Goal: Information Seeking & Learning: Understand process/instructions

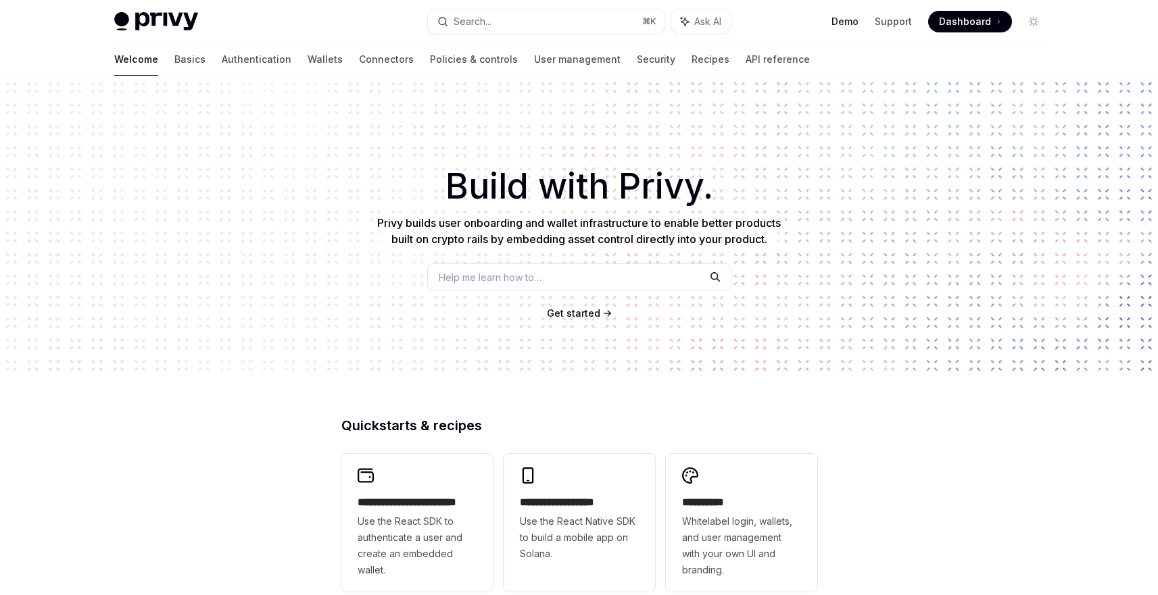
click at [845, 19] on link "Demo" at bounding box center [844, 22] width 27 height 14
click at [522, 18] on button "Search... ⌘ K" at bounding box center [546, 21] width 237 height 24
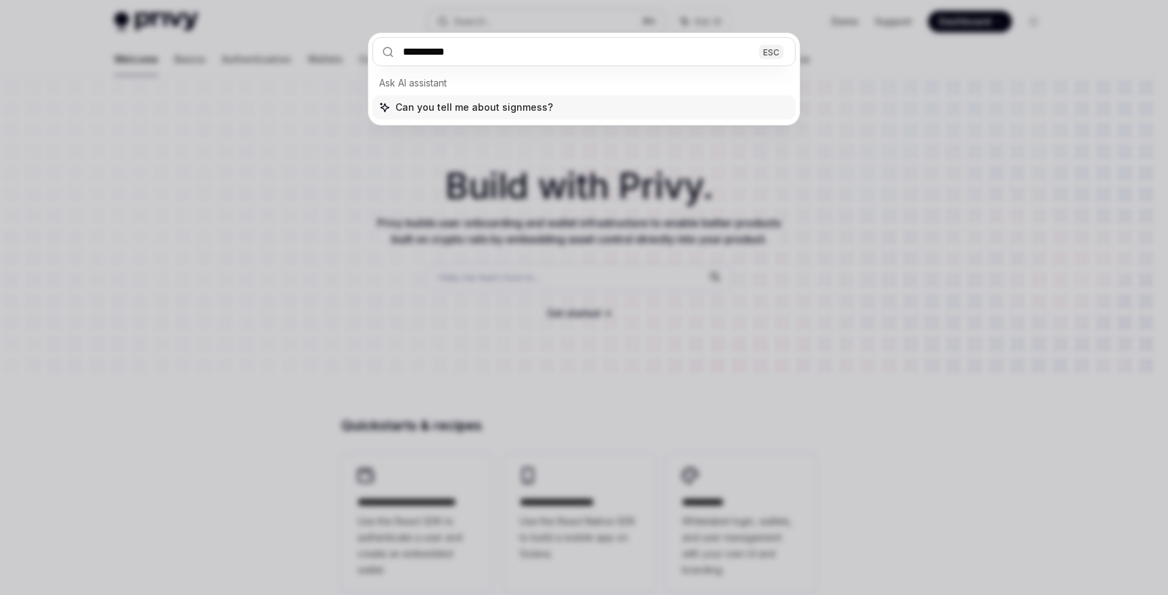
type input "**********"
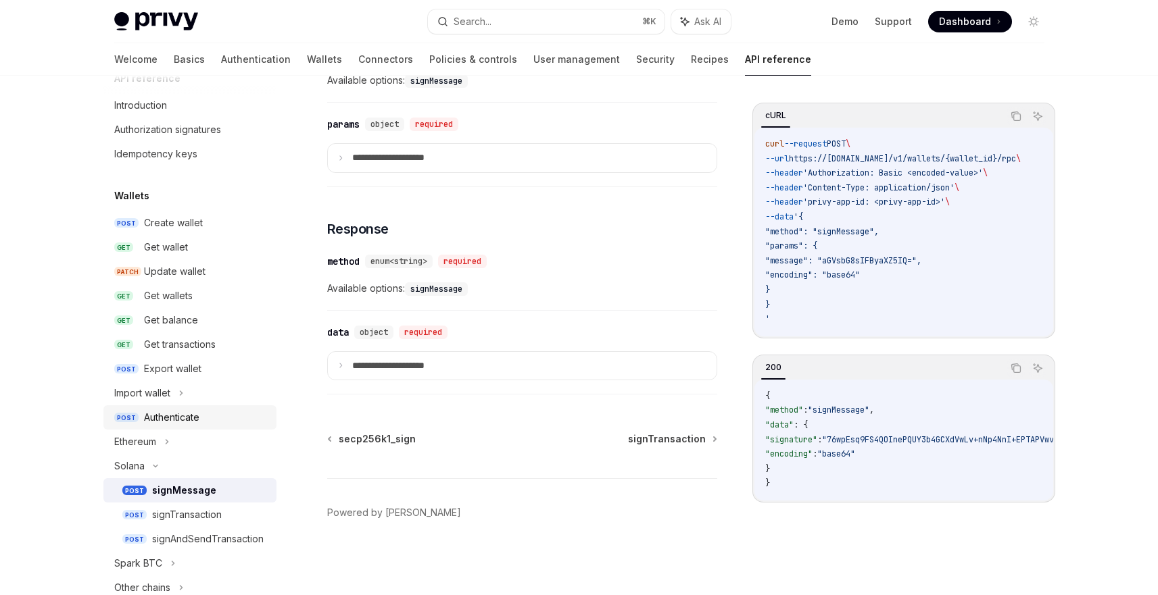
scroll to position [61, 0]
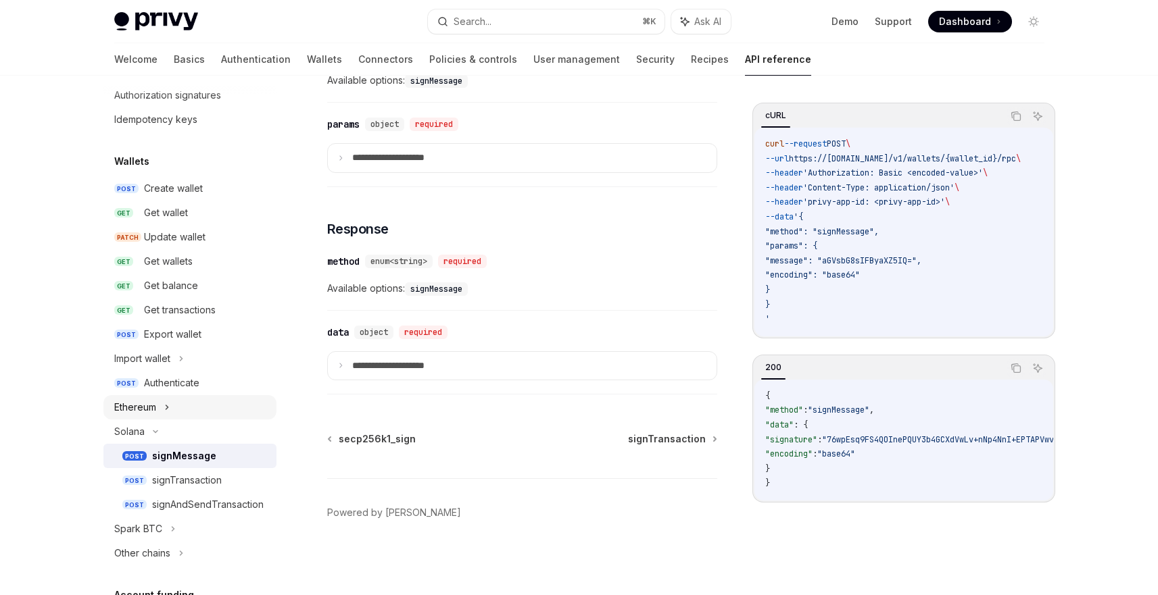
click at [191, 407] on div "Ethereum" at bounding box center [189, 407] width 173 height 24
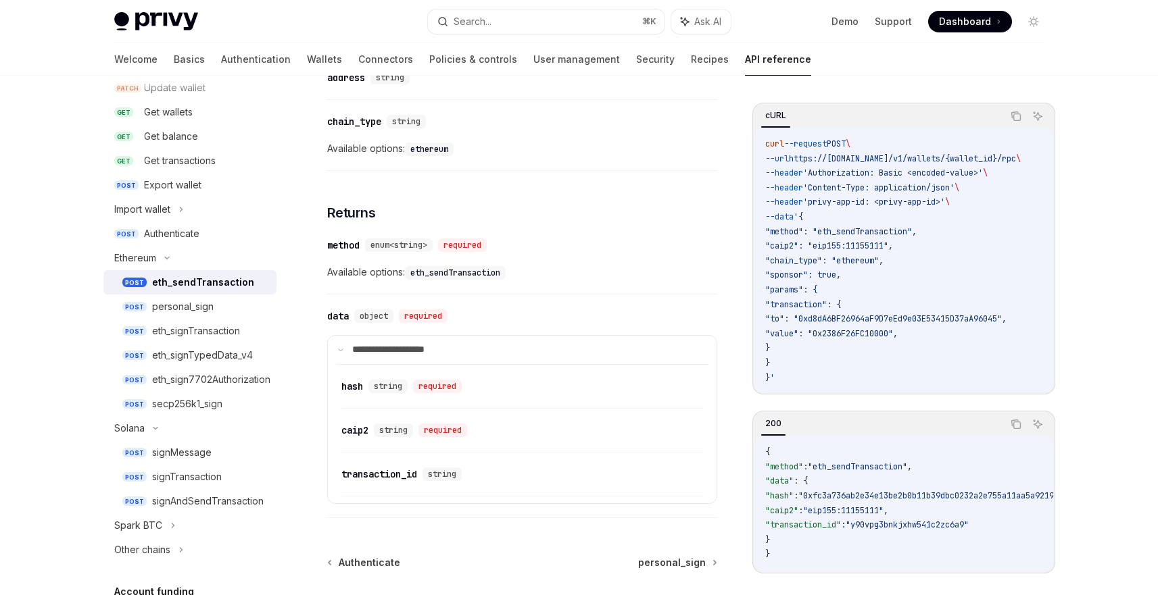
scroll to position [1612, 0]
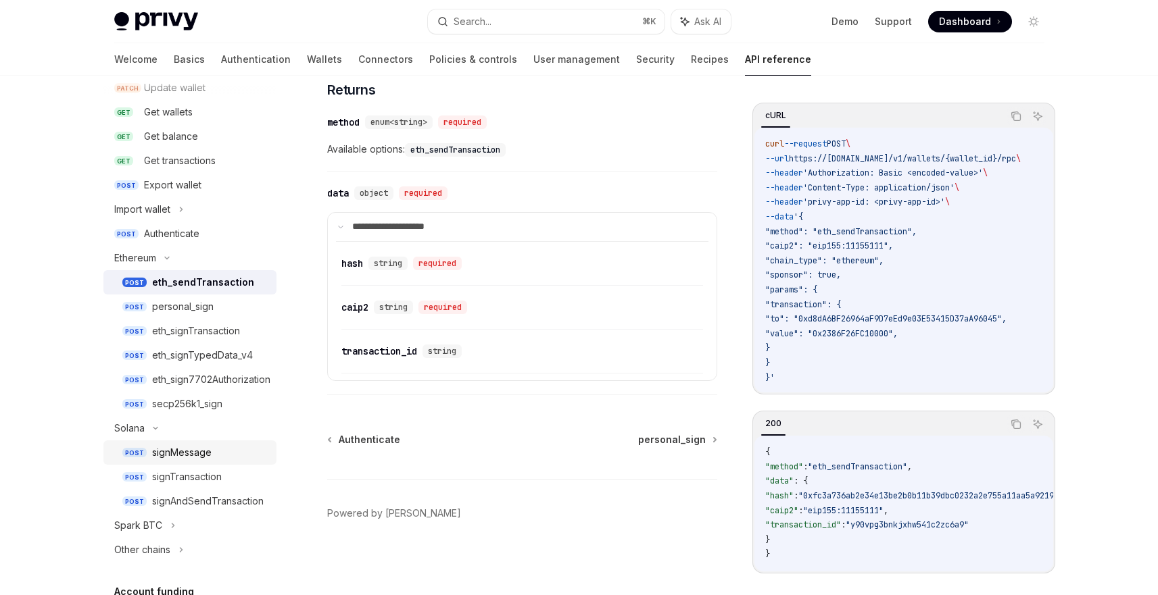
click at [171, 448] on div "signMessage" at bounding box center [181, 453] width 59 height 16
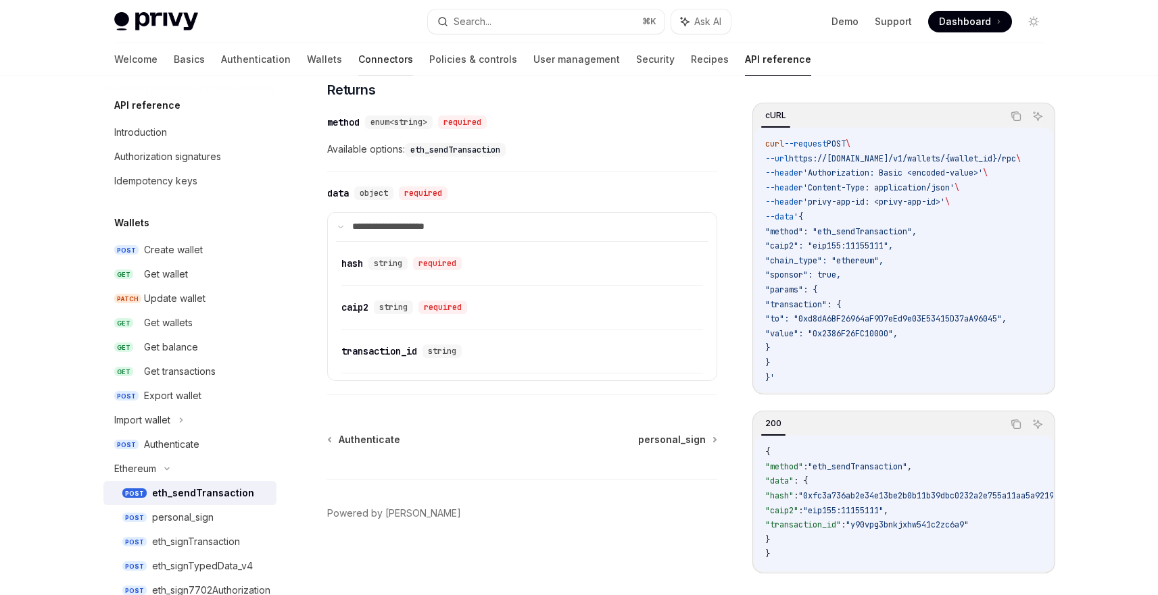
click at [358, 62] on link "Connectors" at bounding box center [385, 59] width 55 height 32
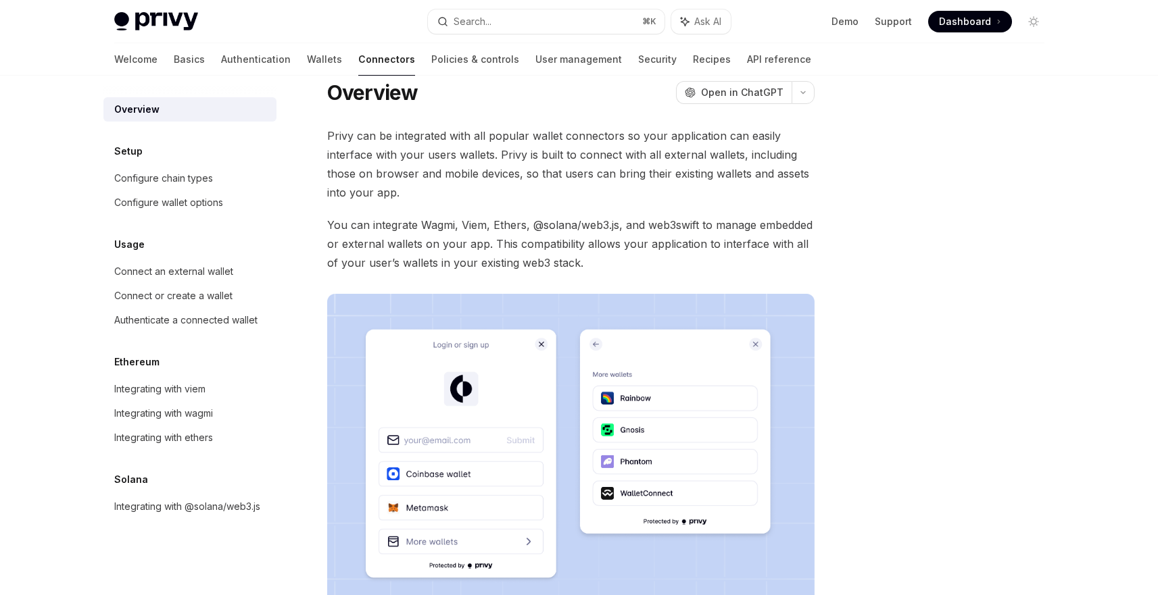
scroll to position [26, 0]
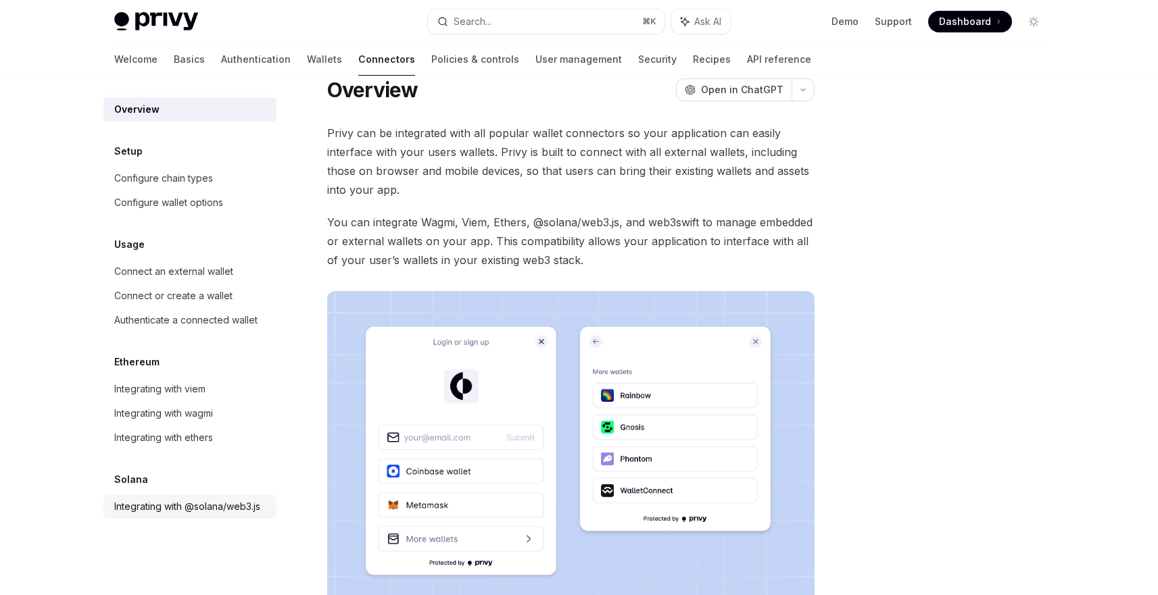
click at [180, 509] on div "Integrating with @solana/web3.js" at bounding box center [187, 507] width 146 height 16
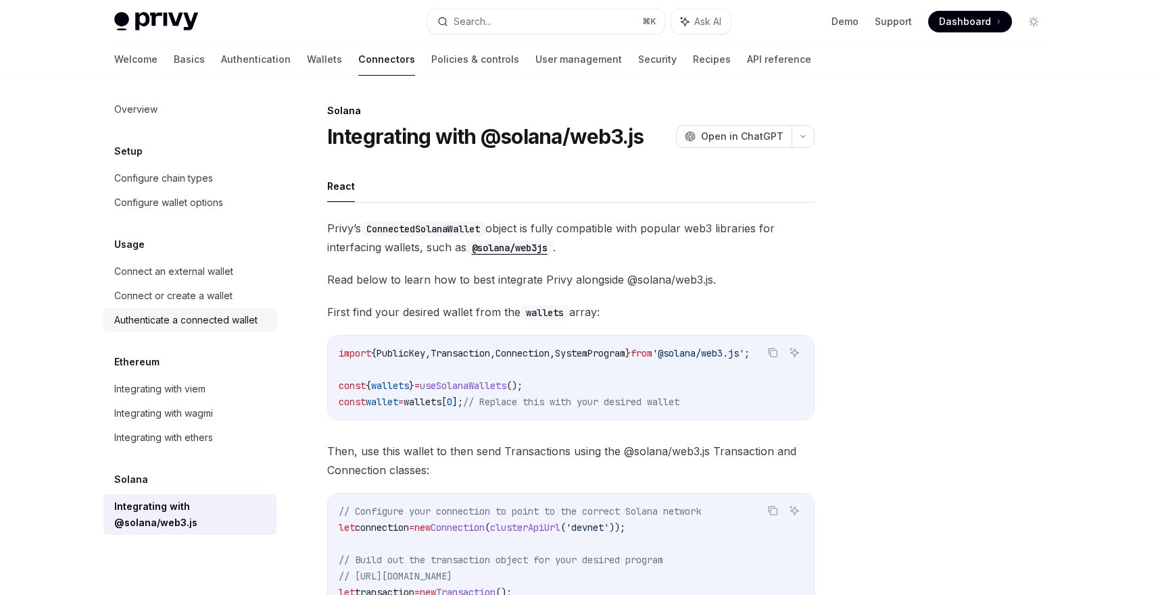
click at [234, 316] on div "Authenticate a connected wallet" at bounding box center [185, 320] width 143 height 16
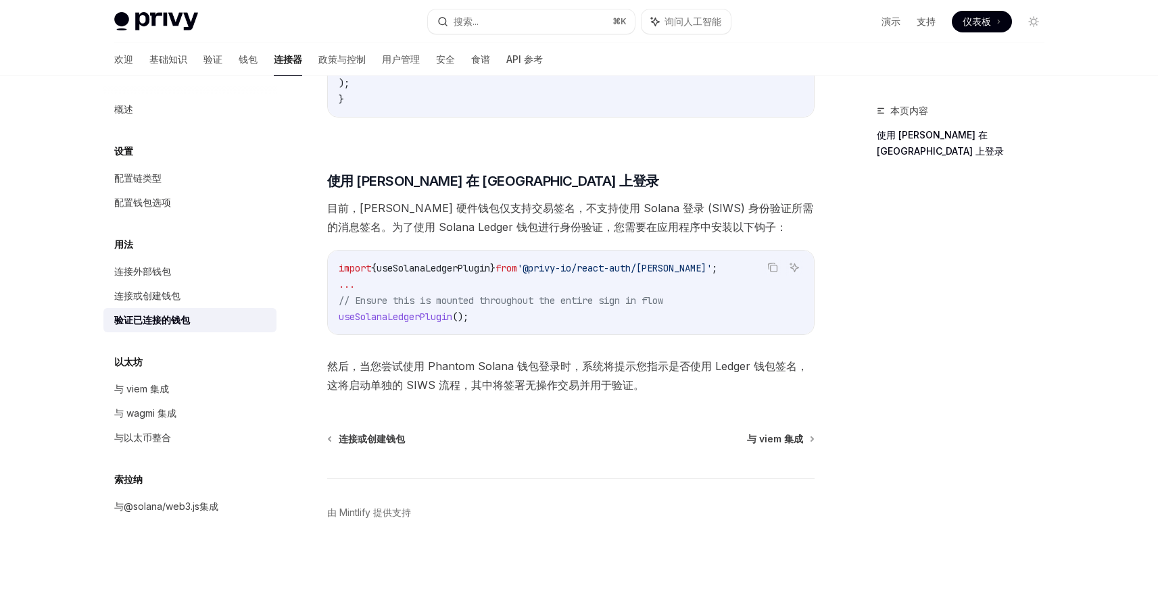
scroll to position [1024, 0]
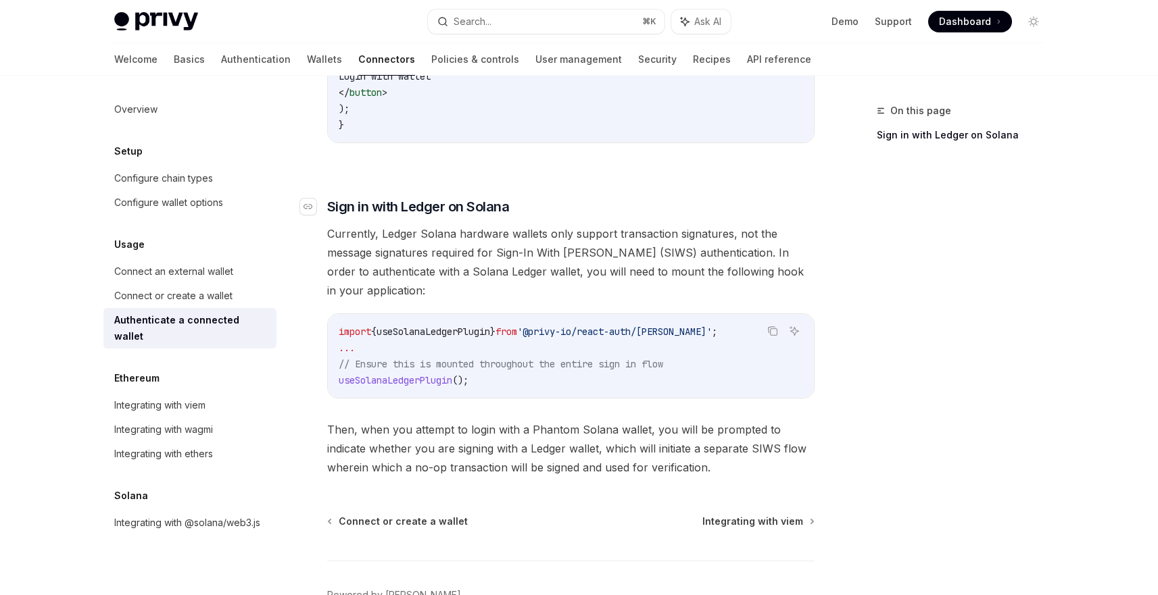
click at [410, 198] on span "Sign in with Ledger on Solana" at bounding box center [418, 206] width 182 height 19
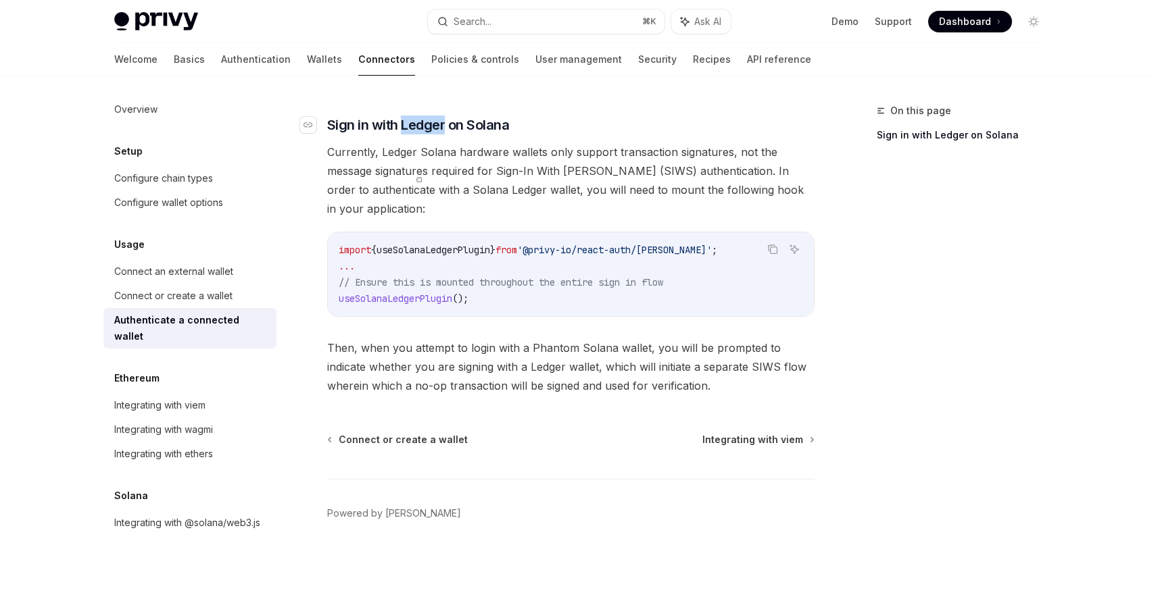
scroll to position [1145, 0]
click at [409, 152] on span "Currently, Ledger Solana hardware wallets only support transaction signatures, …" at bounding box center [570, 180] width 487 height 76
drag, startPoint x: 703, startPoint y: 439, endPoint x: 757, endPoint y: 439, distance: 54.1
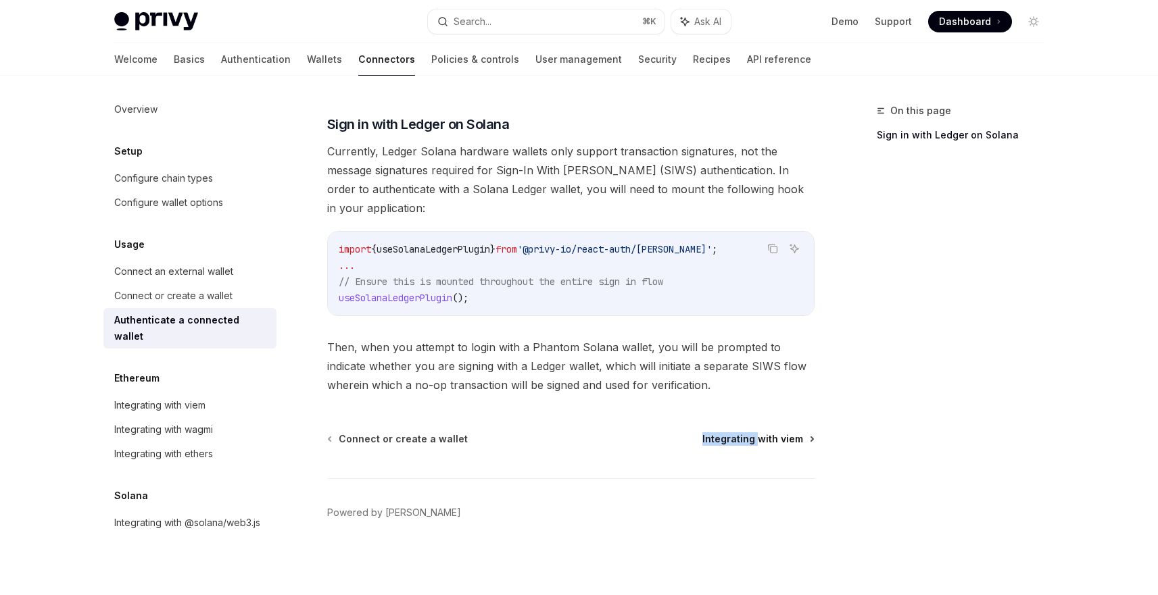
click at [757, 439] on div "Connect or create a wallet Integrating with viem" at bounding box center [570, 439] width 487 height 14
click at [621, 349] on span "Then, when you attempt to login with a Phantom Solana wallet, you will be promp…" at bounding box center [570, 366] width 487 height 57
click at [188, 515] on div "Integrating with @solana/web3.js" at bounding box center [187, 523] width 146 height 16
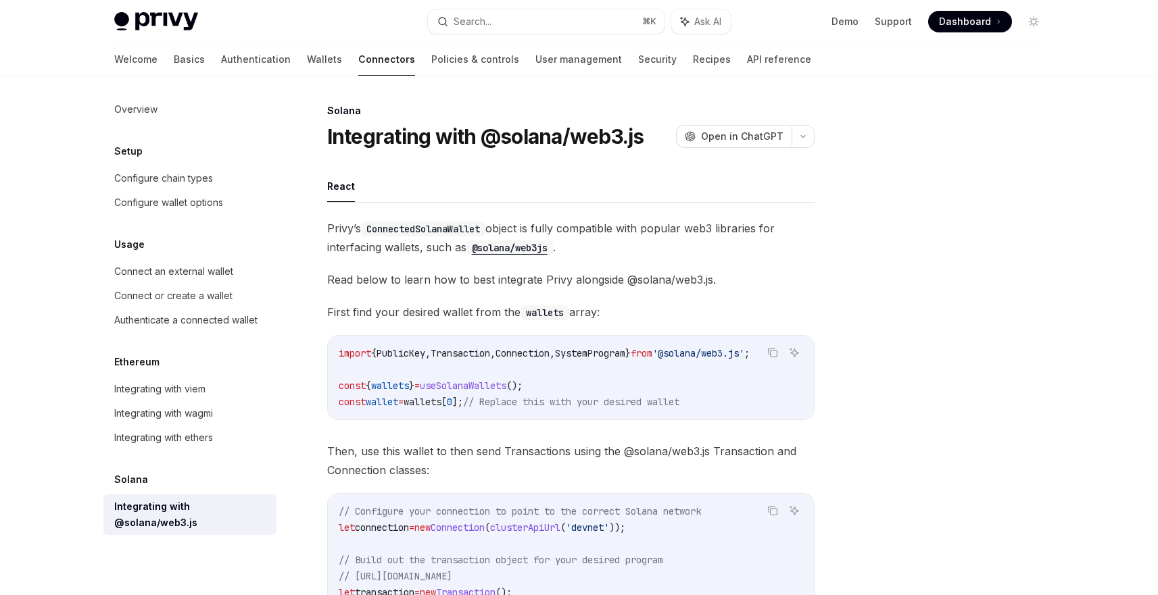
scroll to position [21, 0]
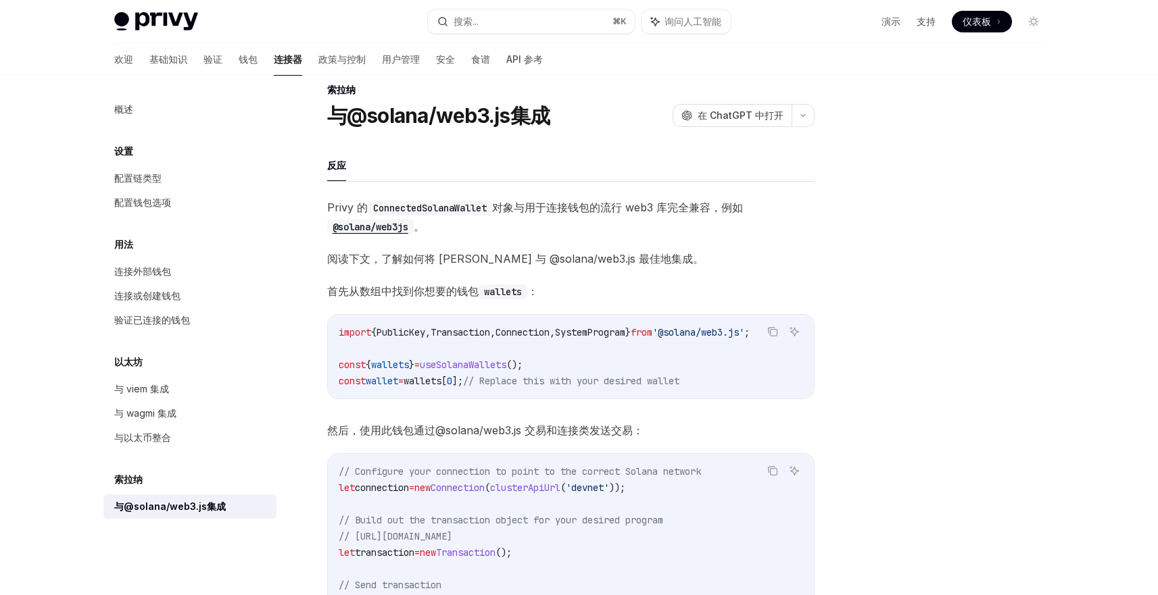
click at [714, 255] on span "阅读下文，了解如何将 [PERSON_NAME] 与 @solana/web3.js 最佳地集成。" at bounding box center [570, 258] width 487 height 19
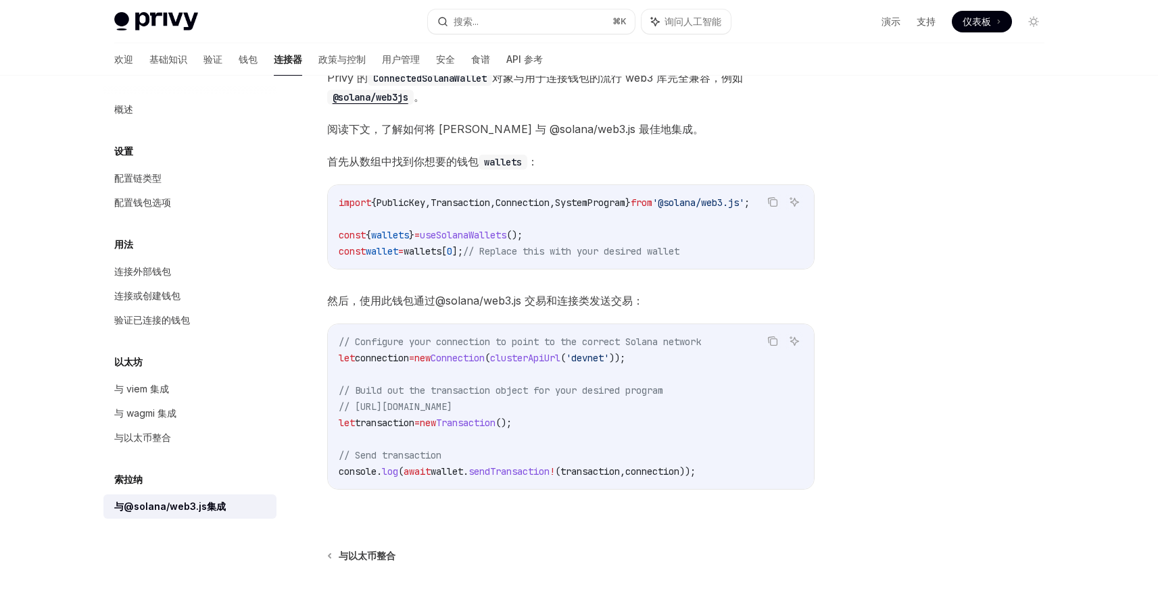
scroll to position [95, 0]
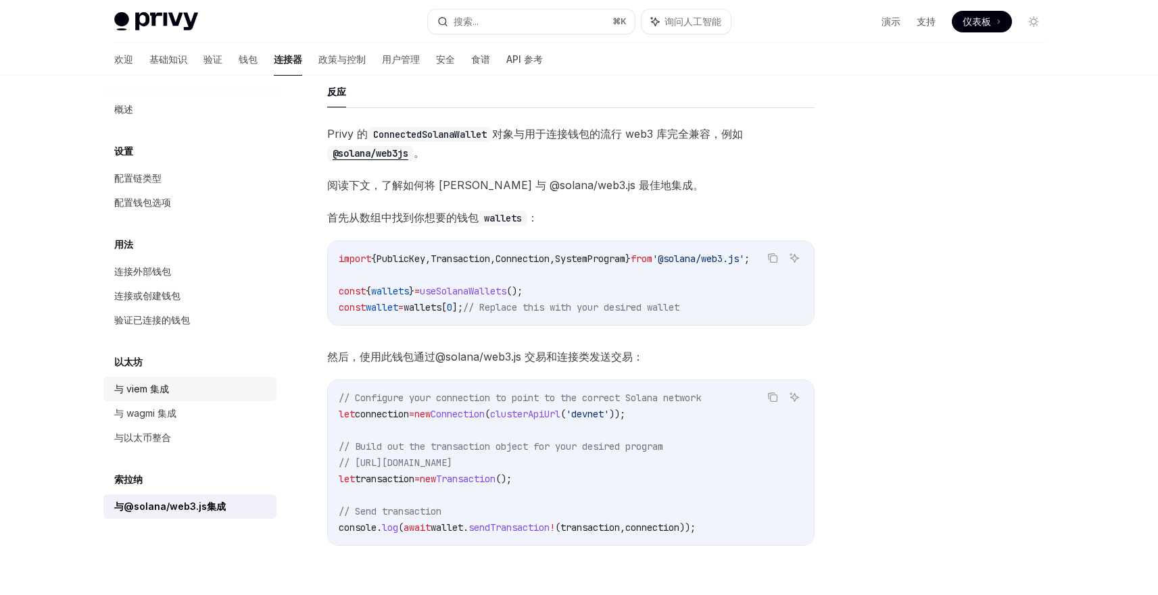
click at [178, 391] on div "与 viem 集成" at bounding box center [191, 389] width 154 height 16
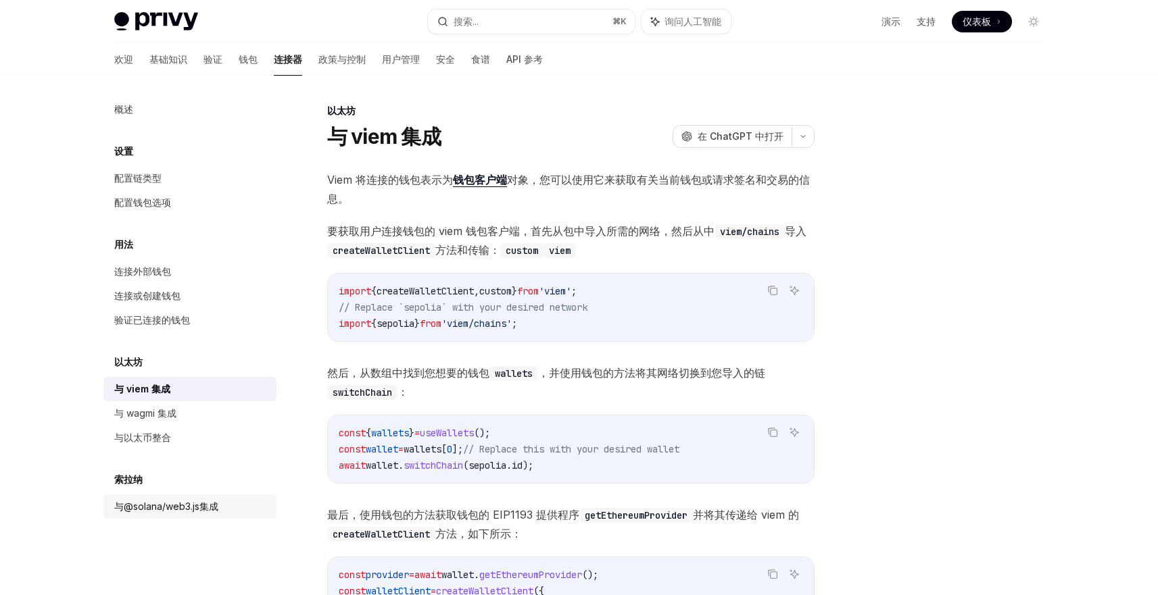
click at [181, 505] on font "与@solana/web3.js集成" at bounding box center [166, 506] width 104 height 11
type textarea "*"
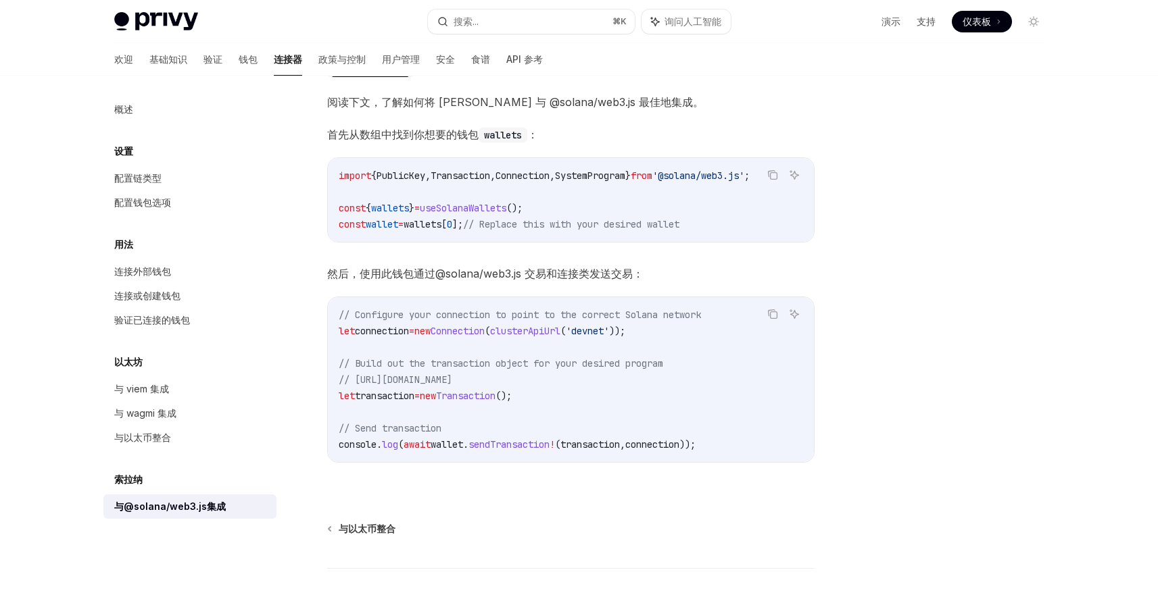
scroll to position [61, 0]
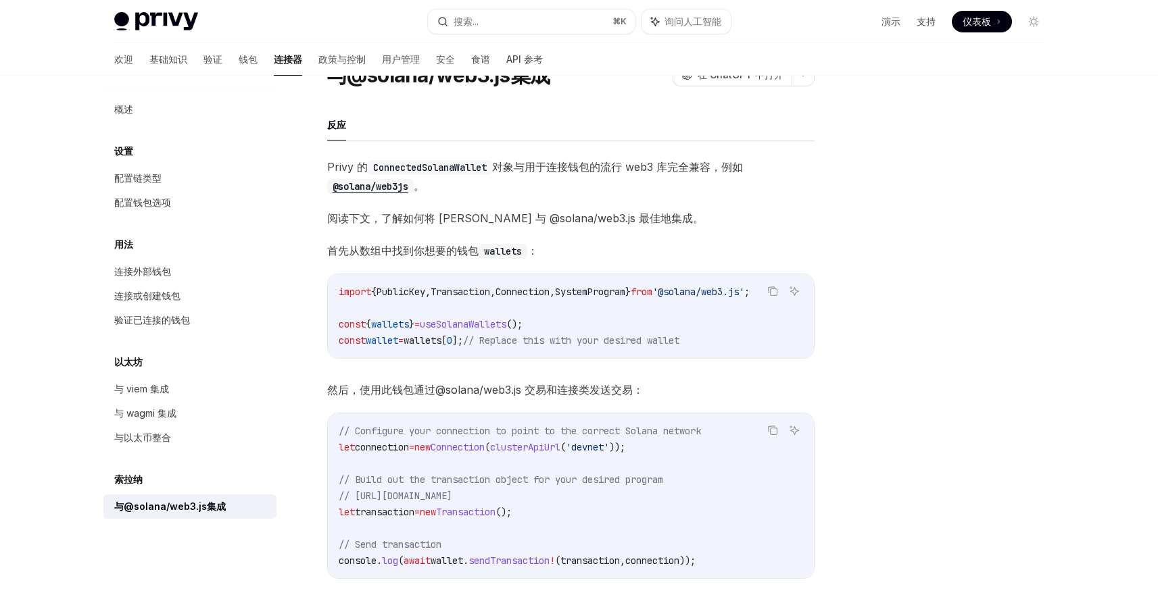
click at [483, 320] on span "useSolanaWallets" at bounding box center [463, 324] width 86 height 12
copy span "useSolanaWallets"
click at [595, 246] on span "首先从数组中找到你想要的钱包 wallets ：" at bounding box center [570, 250] width 487 height 19
click at [575, 33] on button "搜索... ⌘ K" at bounding box center [531, 21] width 207 height 24
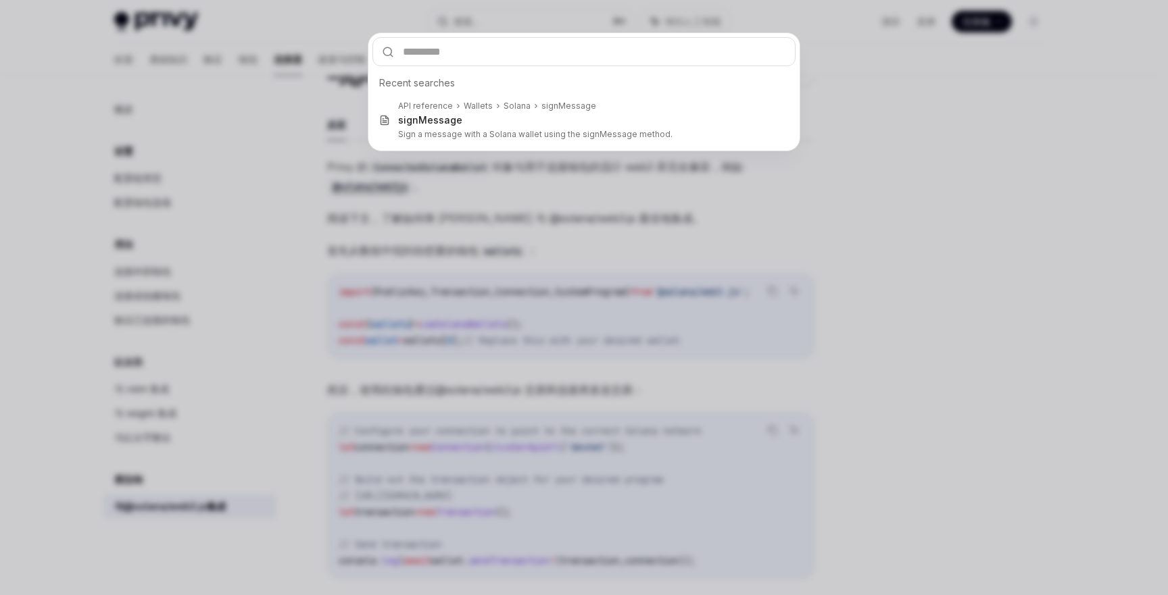
click at [558, 24] on div "Recent searches API reference Wallets Solana signMessage signMessage Sign a mes…" at bounding box center [584, 297] width 1168 height 595
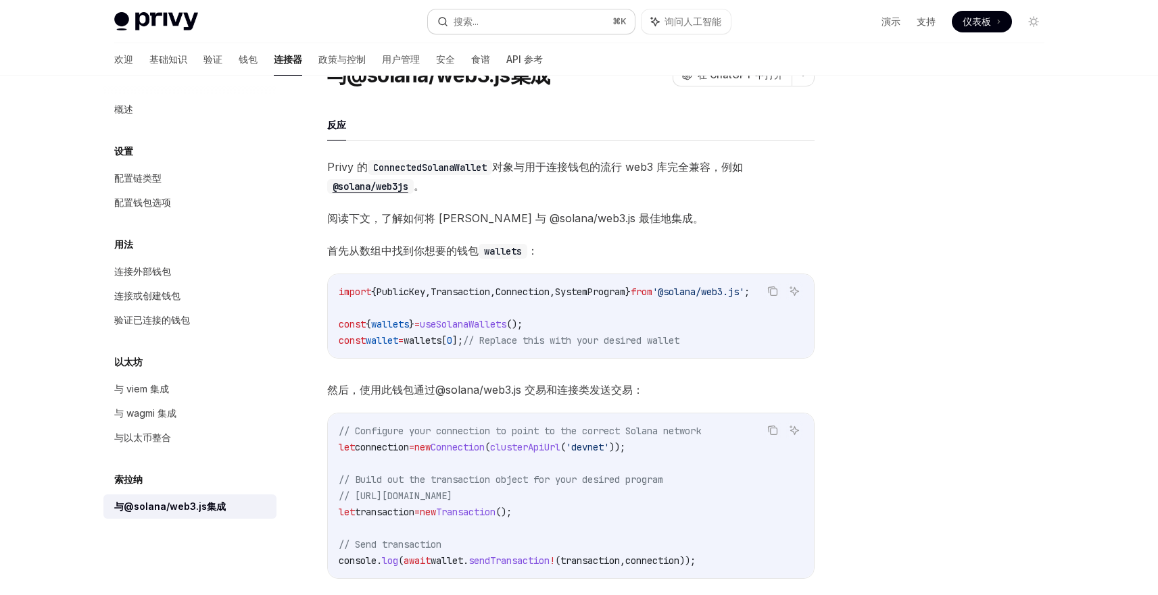
click at [547, 24] on button "搜索... ⌘ K" at bounding box center [531, 21] width 207 height 24
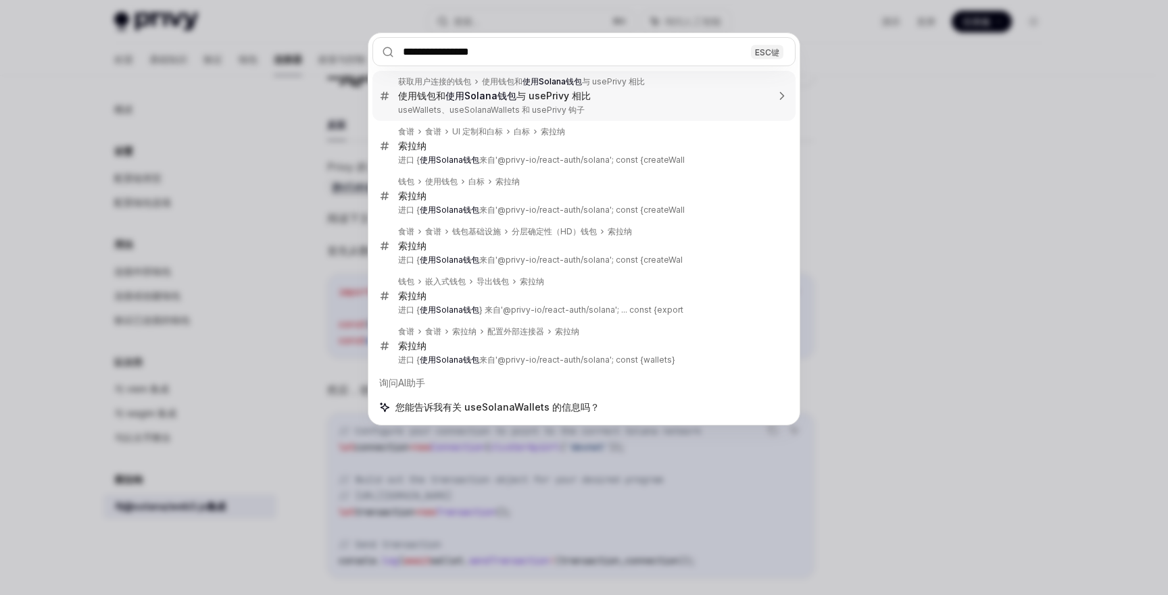
type input "**********"
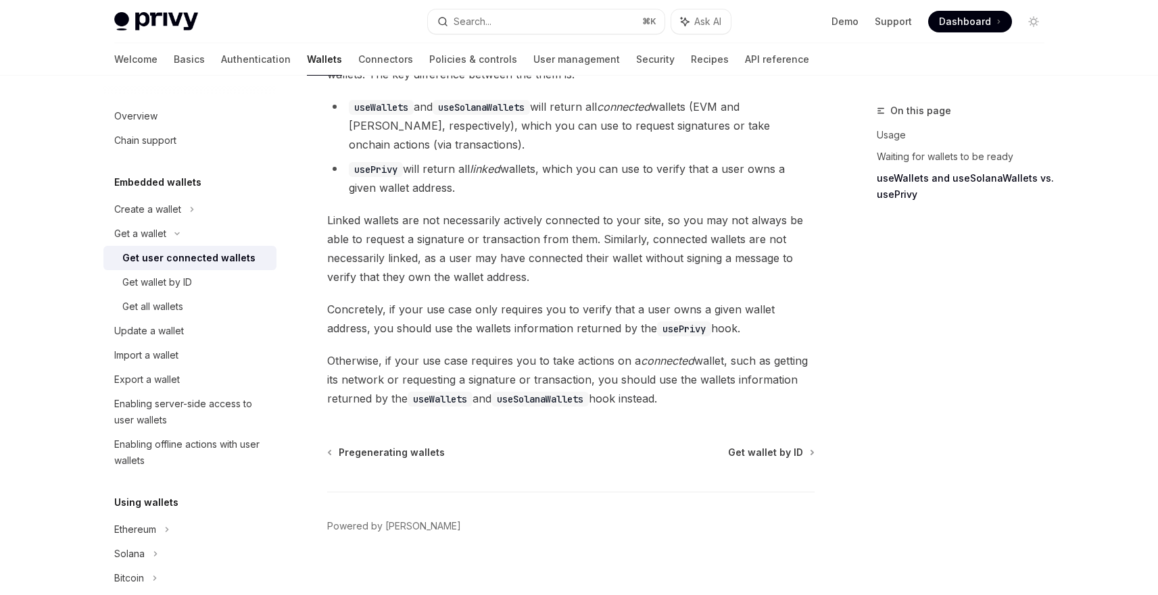
scroll to position [1104, 0]
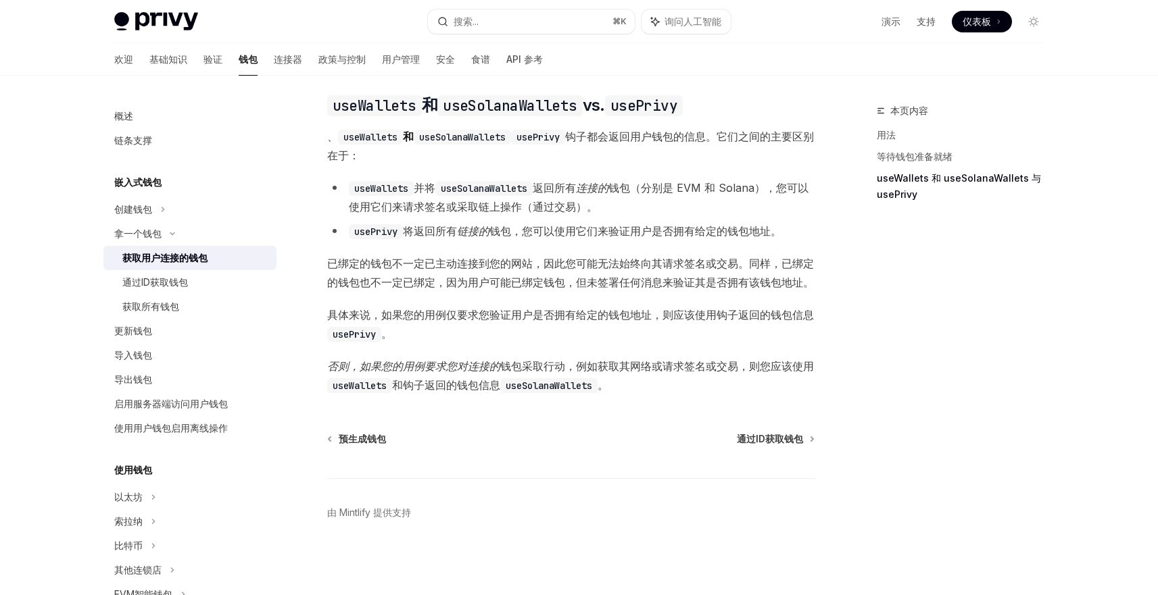
click at [609, 154] on span "、 useWallets 和 useSolanaWallets usePrivy 钩子都会返回用户钱包的信息。它们之间的主要区别在于 ：" at bounding box center [570, 146] width 487 height 38
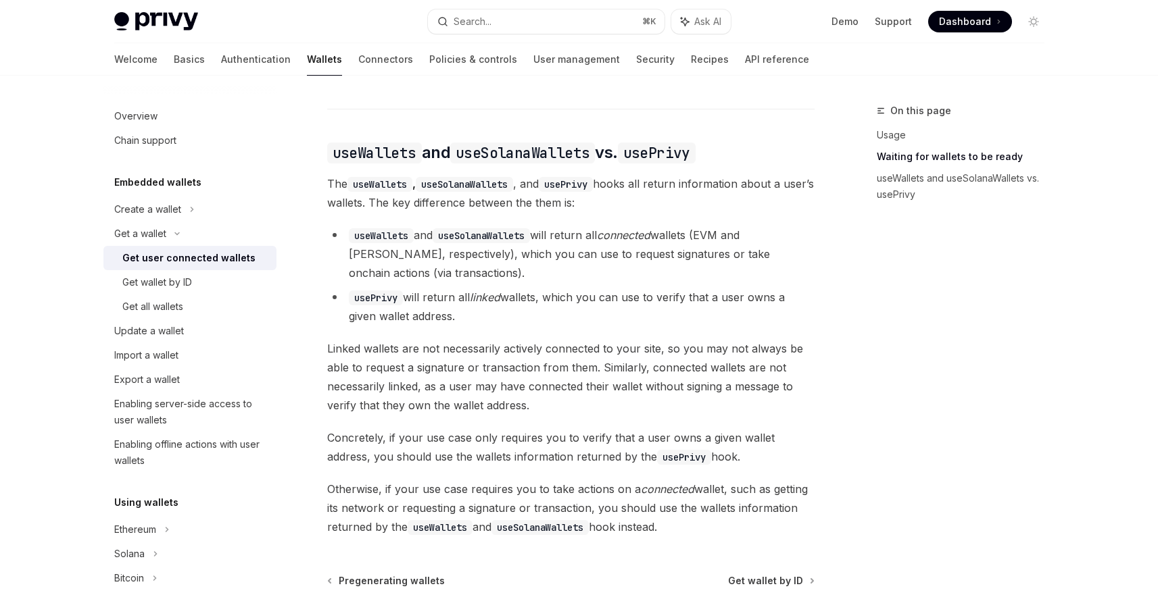
click at [443, 348] on span "Linked wallets are not necessarily actively connected to your site, so you may …" at bounding box center [570, 377] width 487 height 76
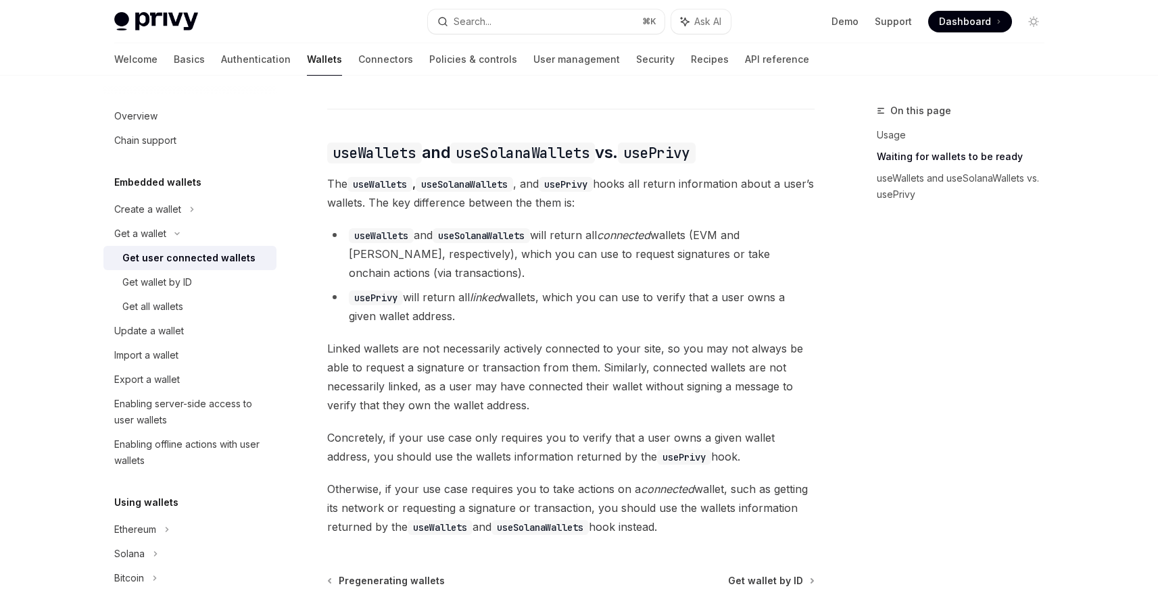
click at [678, 340] on span "Linked wallets are not necessarily actively connected to your site, so you may …" at bounding box center [570, 377] width 487 height 76
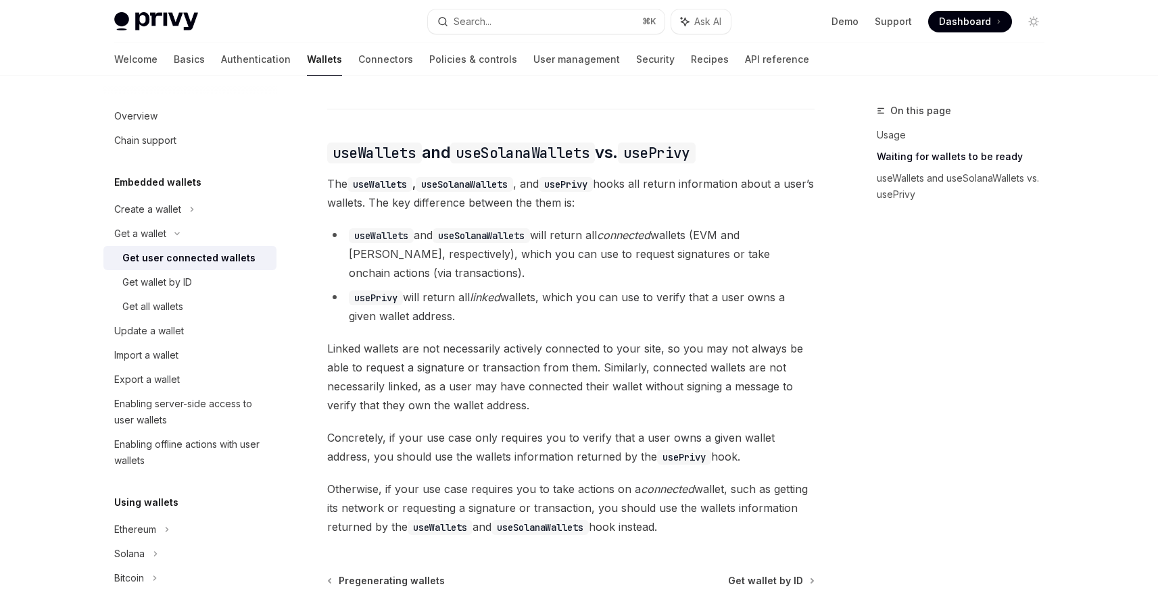
click at [614, 428] on span "Concretely, if your use case only requires you to verify that a user owns a giv…" at bounding box center [570, 447] width 487 height 38
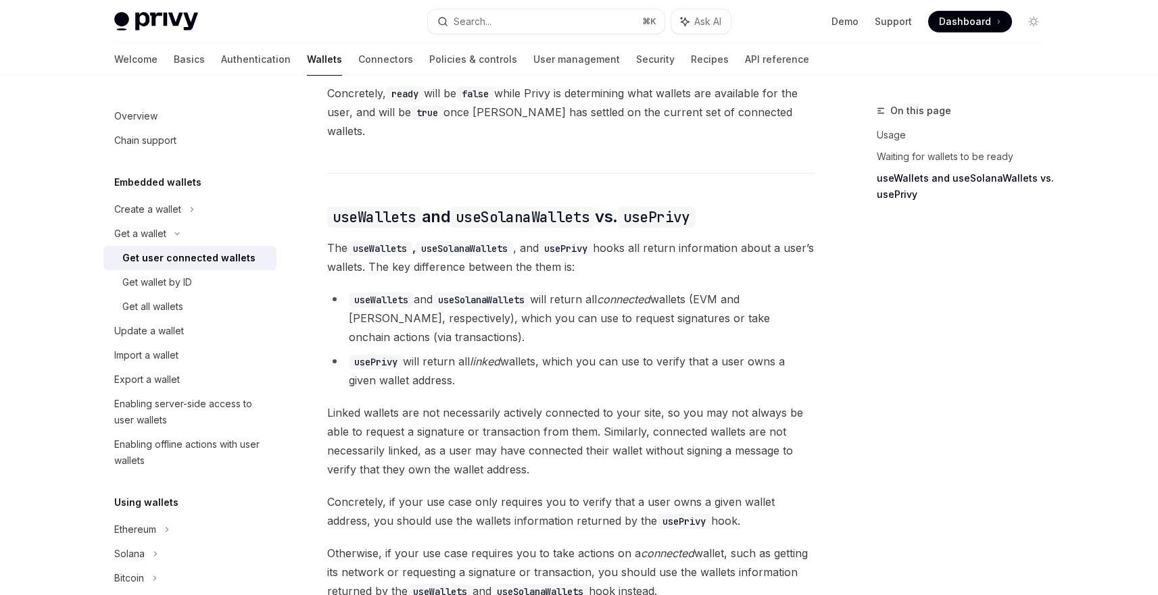
scroll to position [1174, 0]
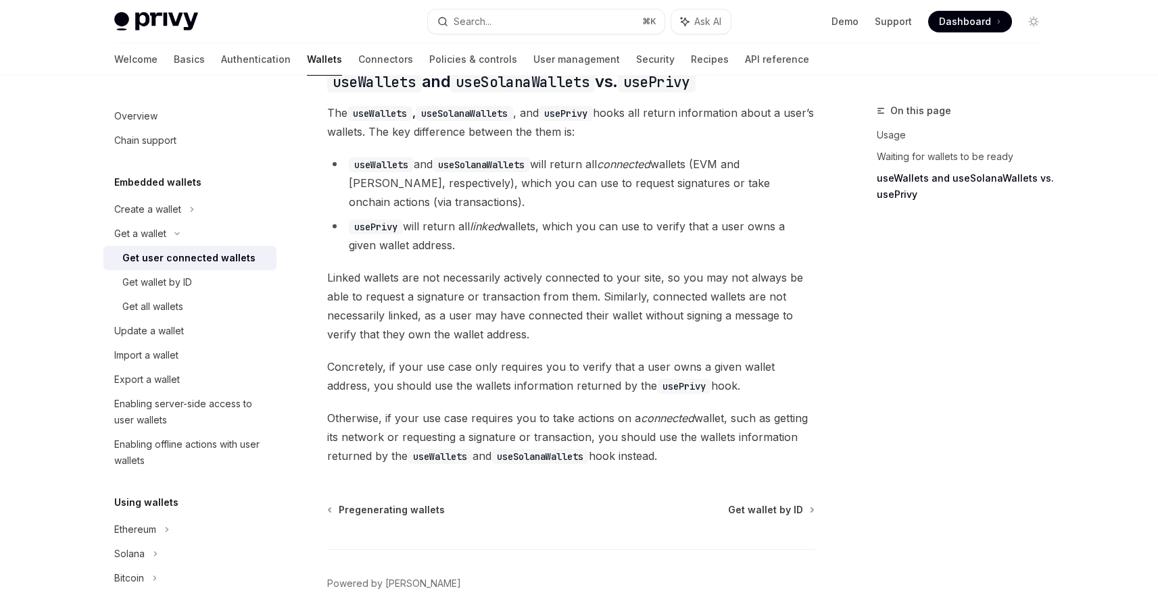
click at [643, 424] on span "Otherwise, if your use case requires you to take actions on a connected wallet,…" at bounding box center [570, 437] width 487 height 57
click at [358, 67] on link "Connectors" at bounding box center [385, 59] width 55 height 32
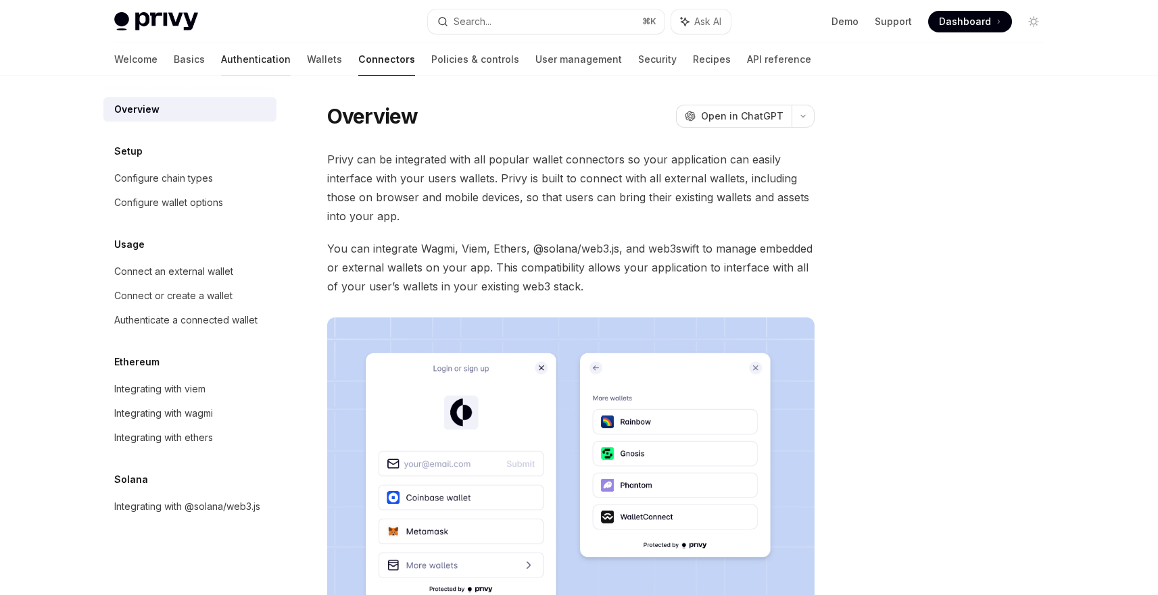
click at [221, 61] on link "Authentication" at bounding box center [256, 59] width 70 height 32
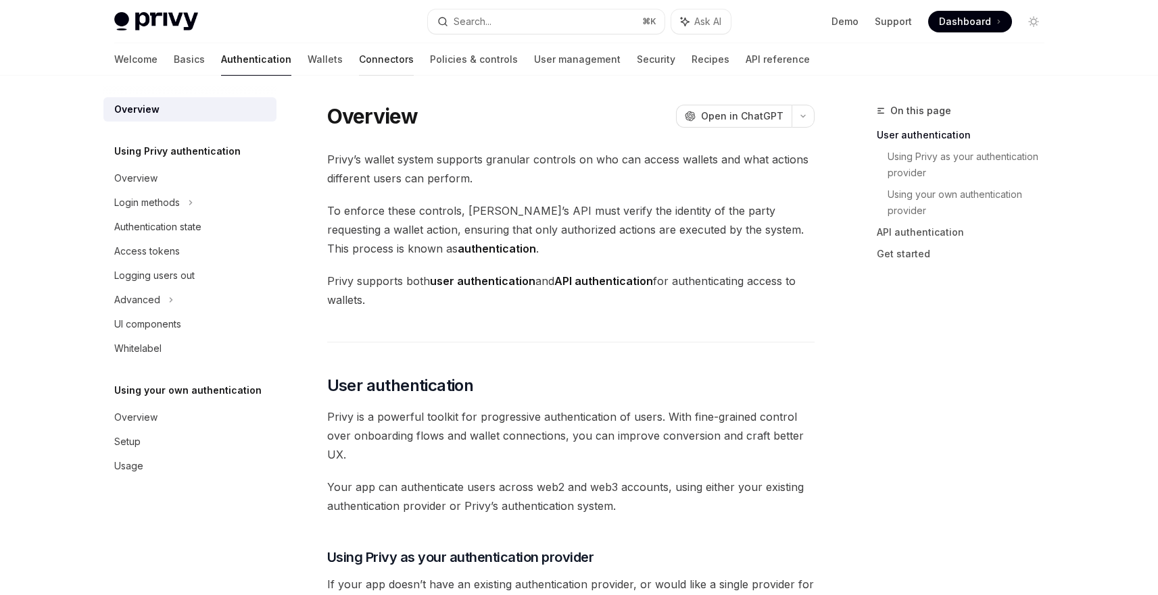
click at [359, 64] on link "Connectors" at bounding box center [386, 59] width 55 height 32
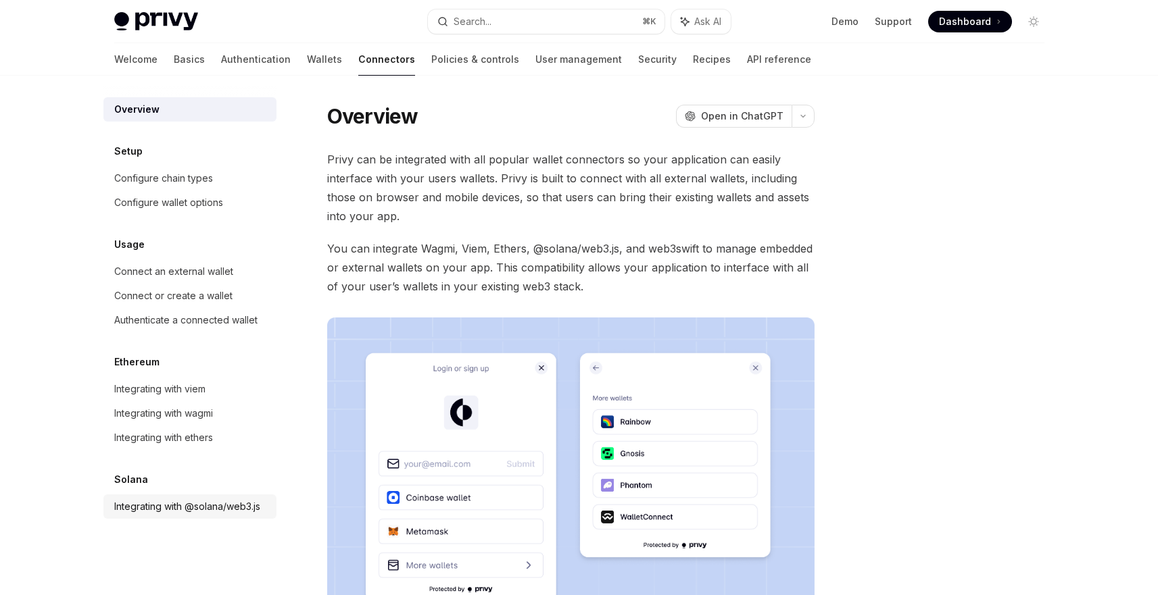
click at [159, 507] on div "Integrating with @solana/web3.js" at bounding box center [187, 507] width 146 height 16
type textarea "*"
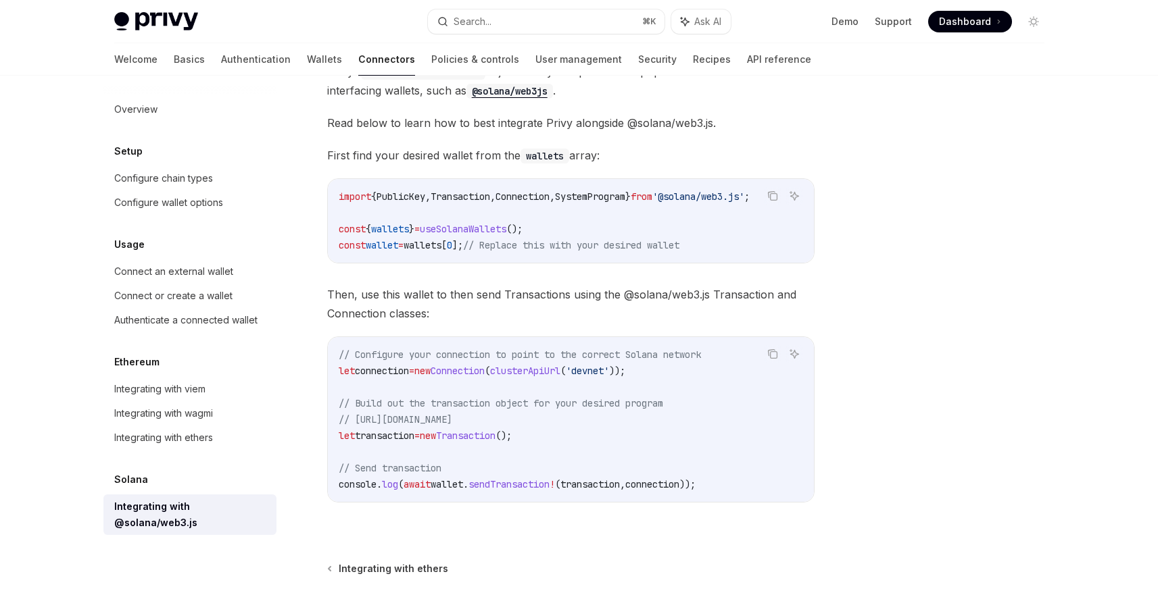
scroll to position [166, 0]
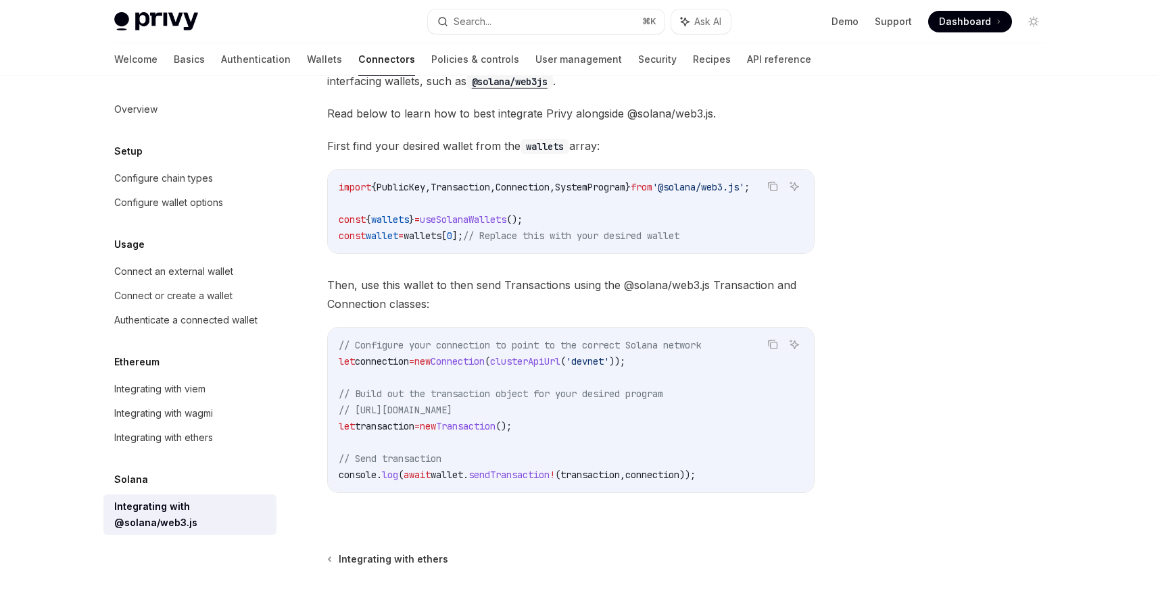
click at [457, 373] on code "// Configure your connection to point to the correct Solana network let connect…" at bounding box center [571, 410] width 464 height 146
drag, startPoint x: 435, startPoint y: 368, endPoint x: 515, endPoint y: 368, distance: 80.4
click at [515, 368] on span "let connection = new Connection ( clusterApiUrl ( 'devnet' ));" at bounding box center [482, 361] width 287 height 12
click at [759, 85] on span "Privy’s ConnectedSolanaWallet object is fully compatible with popular web3 libr…" at bounding box center [570, 72] width 487 height 38
click at [884, 252] on div at bounding box center [951, 349] width 205 height 493
